Goal: Book appointment/travel/reservation

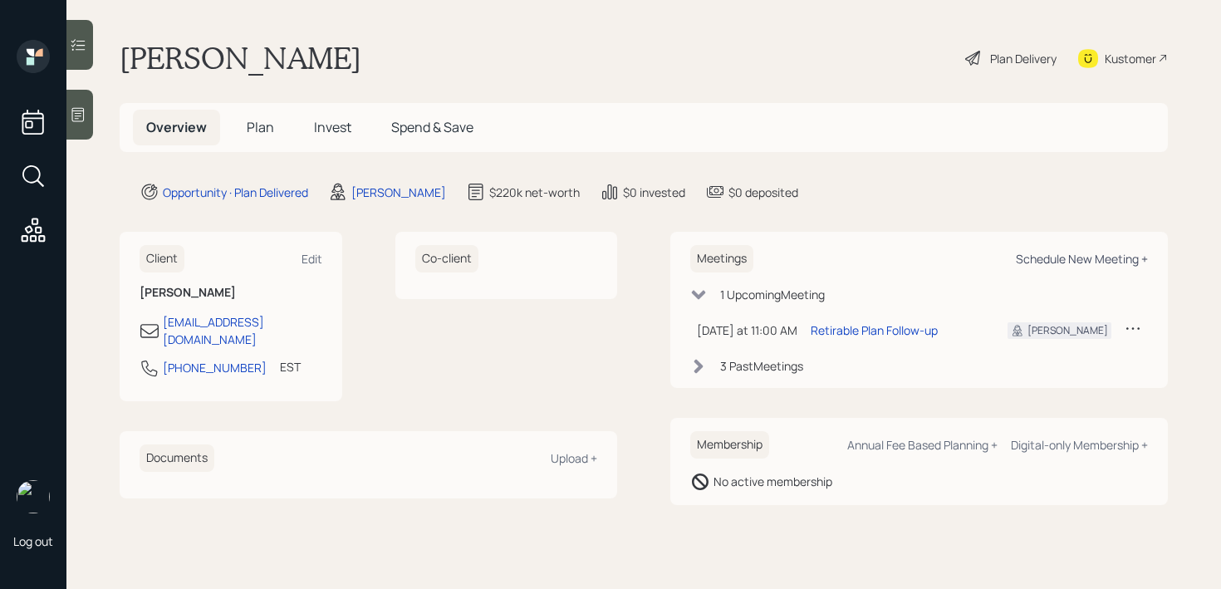
click at [1057, 263] on div "Schedule New Meeting +" at bounding box center [1082, 259] width 132 height 16
select select "59554aeb-d739-4552-90b9-0d27d70b4bf7"
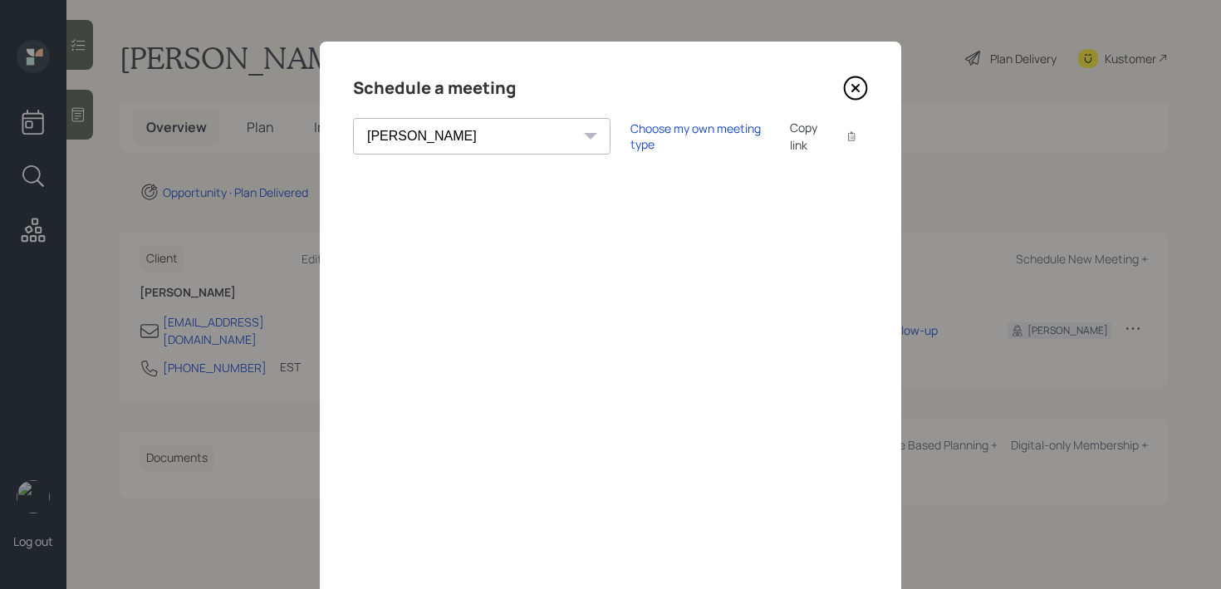
scroll to position [159, 0]
